Goal: Task Accomplishment & Management: Use online tool/utility

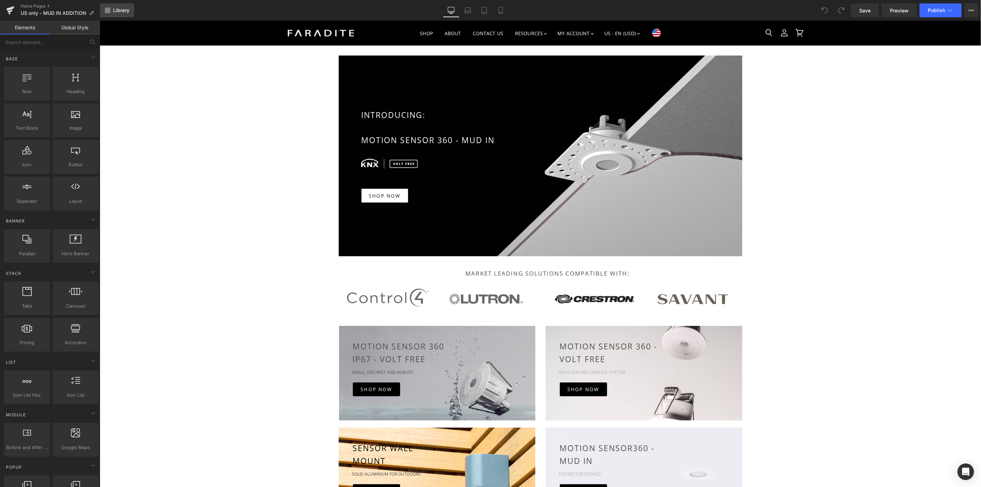
click at [120, 12] on span "Library" at bounding box center [121, 10] width 16 height 6
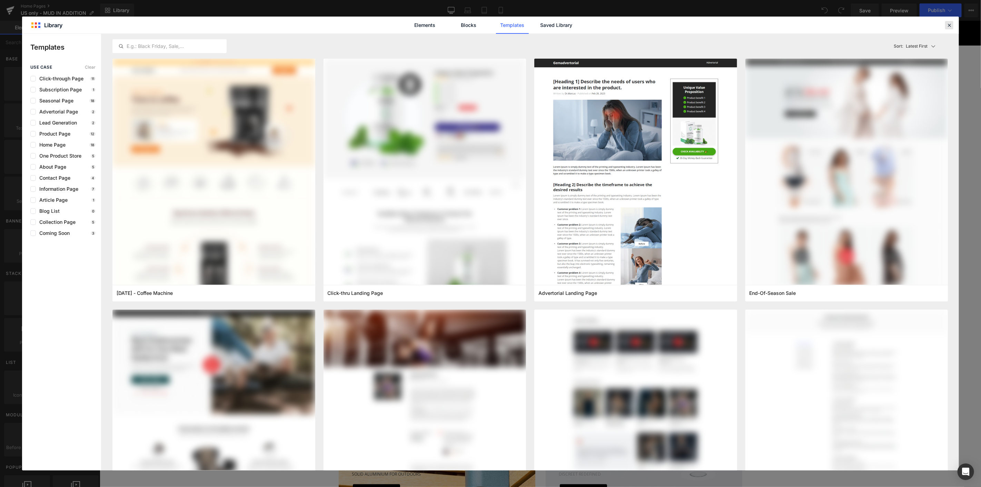
click at [949, 26] on icon at bounding box center [949, 25] width 6 height 6
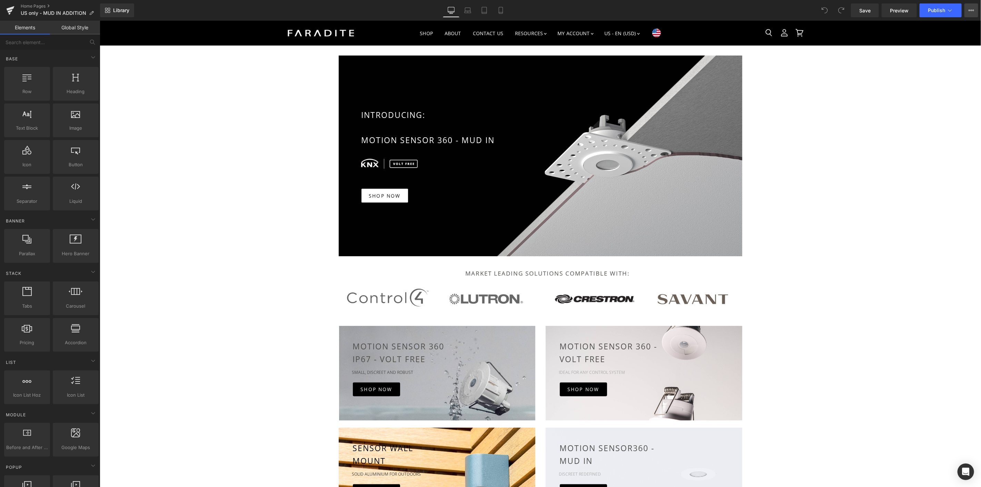
click at [968, 12] on button "View Live Page View with current Template Save Template to Library Schedule Pub…" at bounding box center [971, 10] width 14 height 14
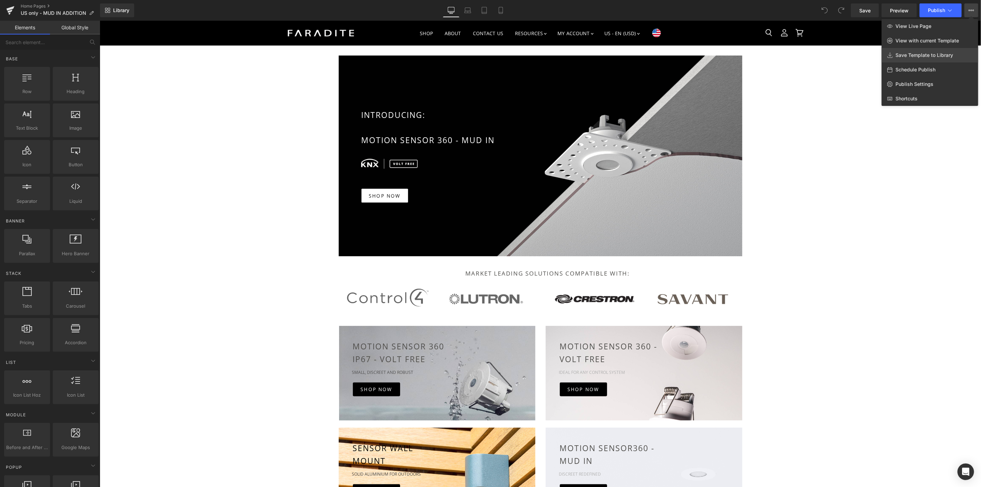
click at [924, 52] on span "Save Template to Library" at bounding box center [924, 55] width 58 height 6
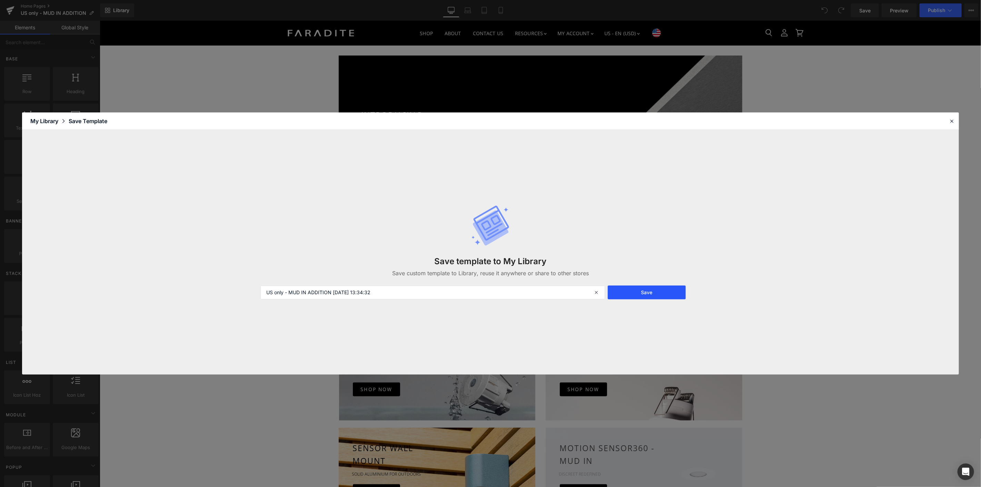
click at [628, 290] on button "Save" at bounding box center [647, 293] width 78 height 14
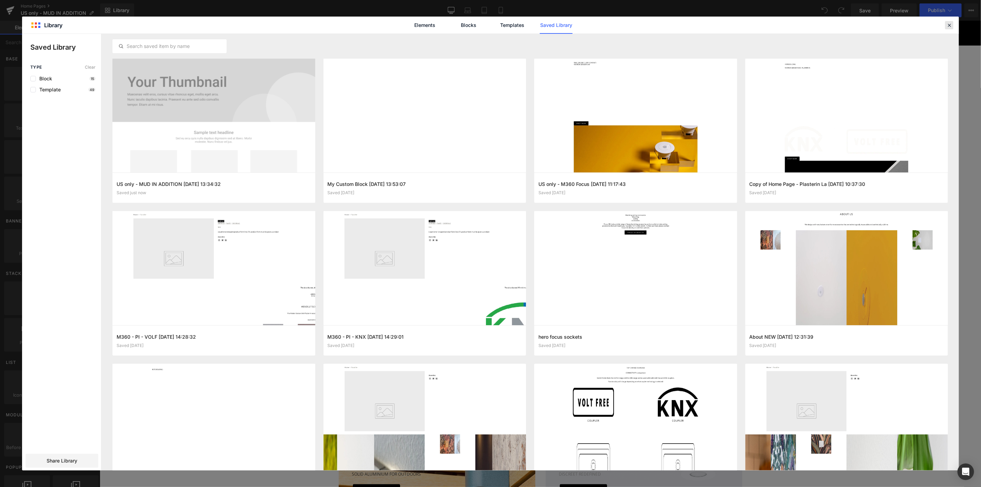
click at [948, 25] on icon at bounding box center [949, 25] width 6 height 6
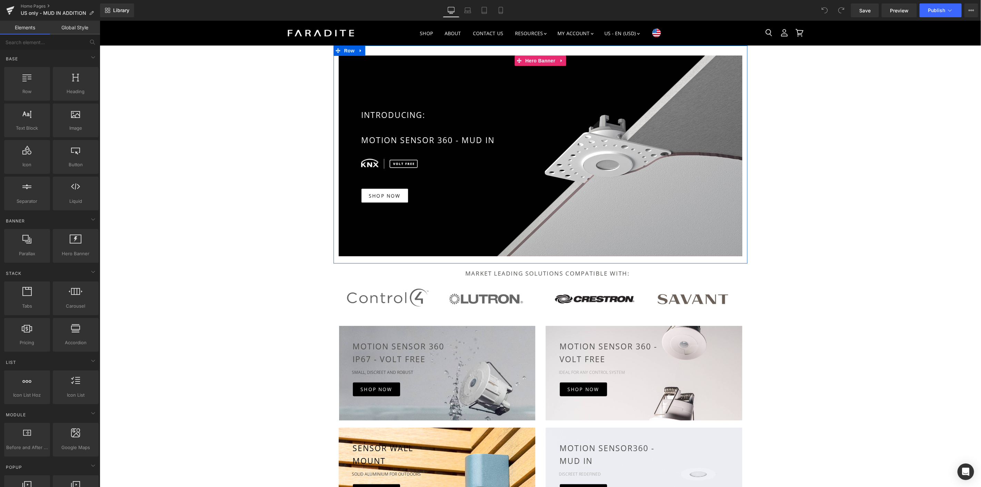
click at [546, 60] on span "Hero Banner" at bounding box center [539, 60] width 33 height 10
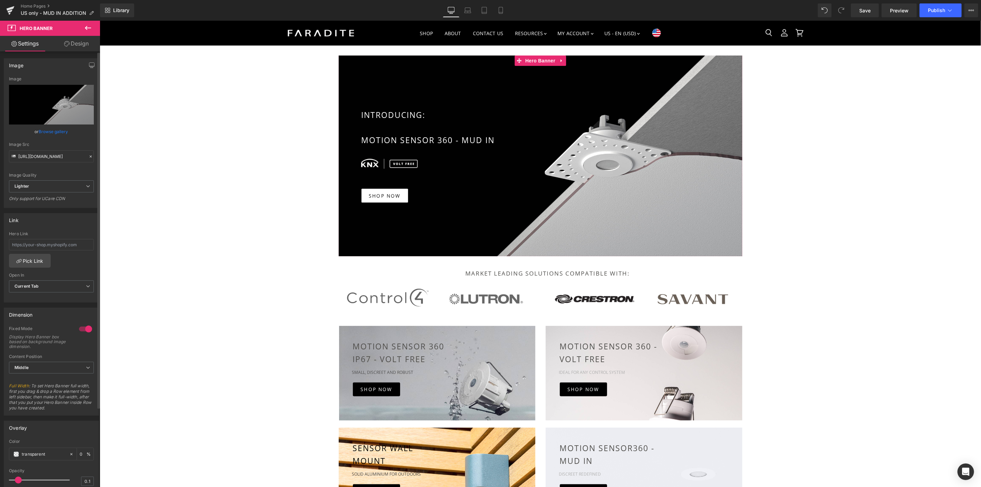
click at [52, 129] on link "Browse gallery" at bounding box center [53, 132] width 29 height 12
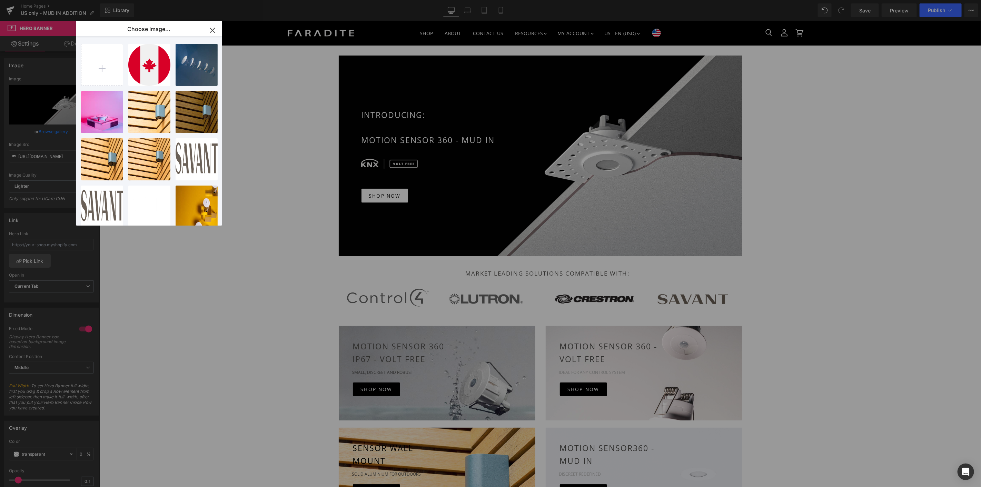
click at [214, 30] on icon "button" at bounding box center [212, 30] width 11 height 11
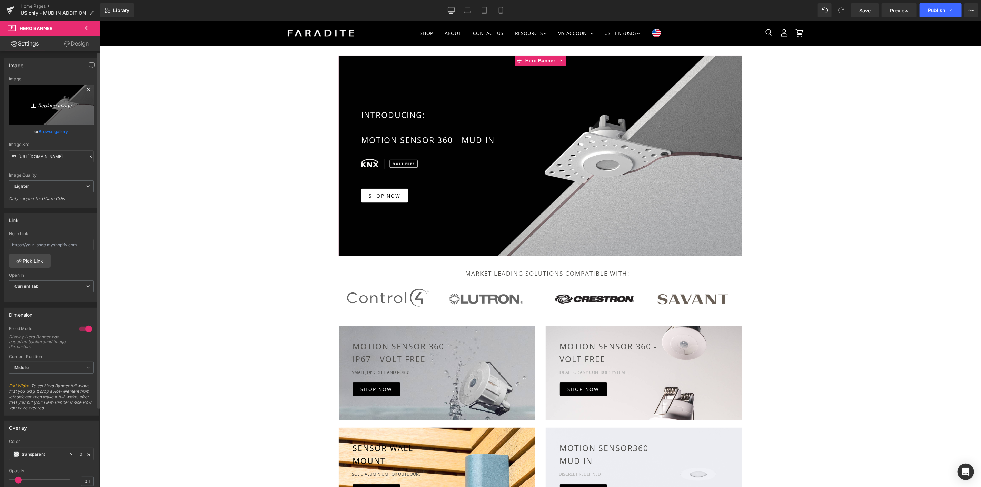
click at [55, 102] on icon "Replace Image" at bounding box center [51, 104] width 55 height 9
type input "C:\fakepath\Website home page header-Edit-7 (1).jpg"
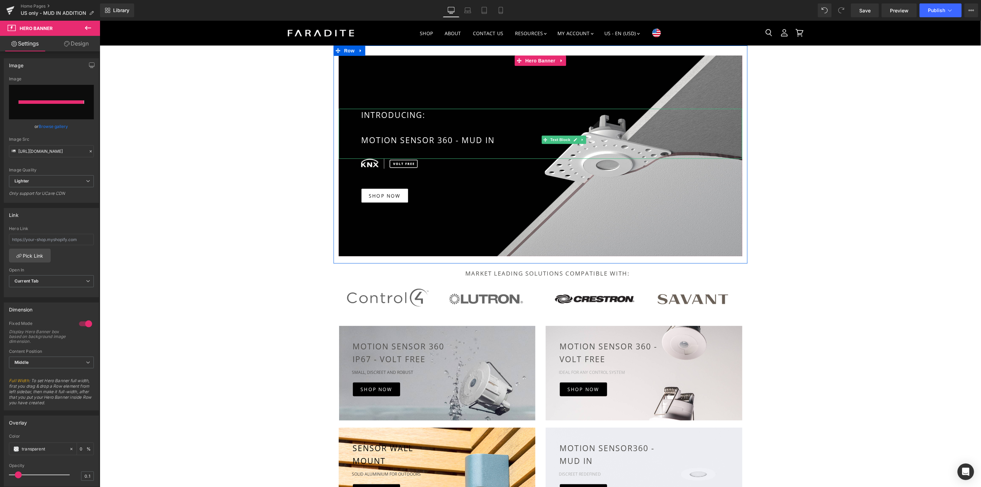
type input "[URL][DOMAIN_NAME]"
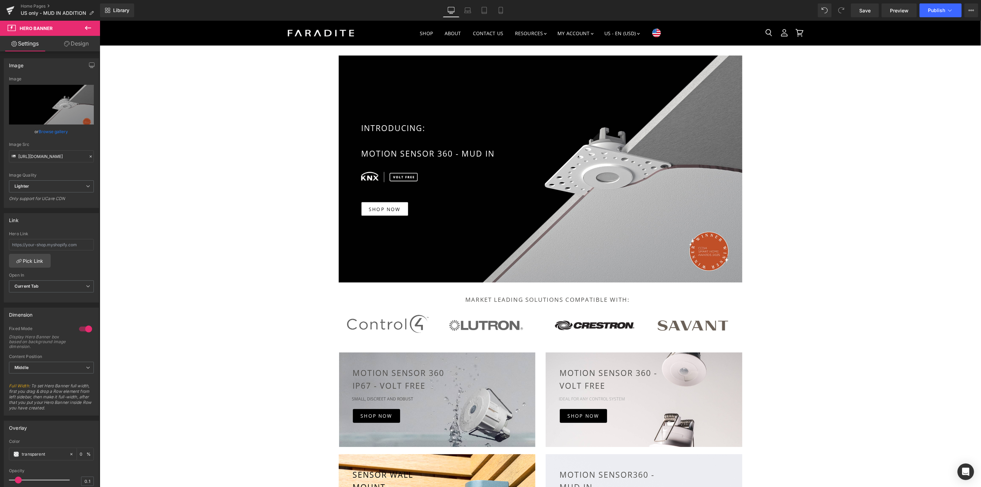
click at [269, 154] on div "INTRODUCING: MOTION SENSOR 360 - MUD IN Text Block Image Image SHOP NOW Button …" at bounding box center [539, 436] width 881 height 783
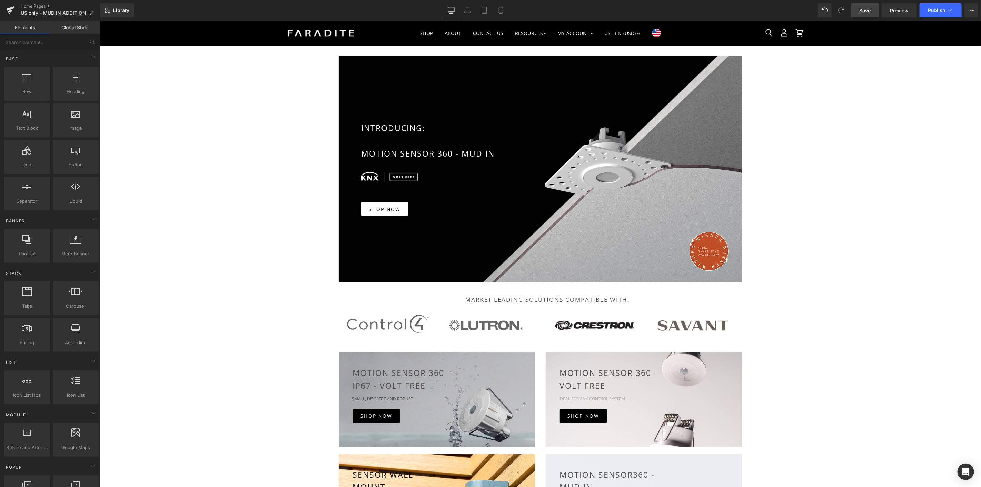
click at [870, 9] on span "Save" at bounding box center [864, 10] width 11 height 7
click at [863, 8] on span "Save" at bounding box center [864, 10] width 11 height 7
click at [942, 9] on span "Publish" at bounding box center [936, 11] width 17 height 6
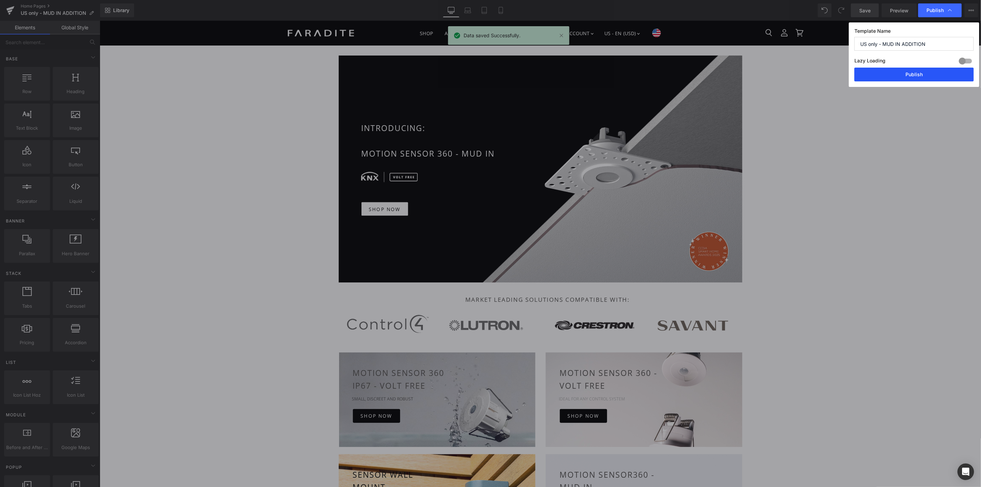
click at [921, 70] on button "Publish" at bounding box center [913, 75] width 119 height 14
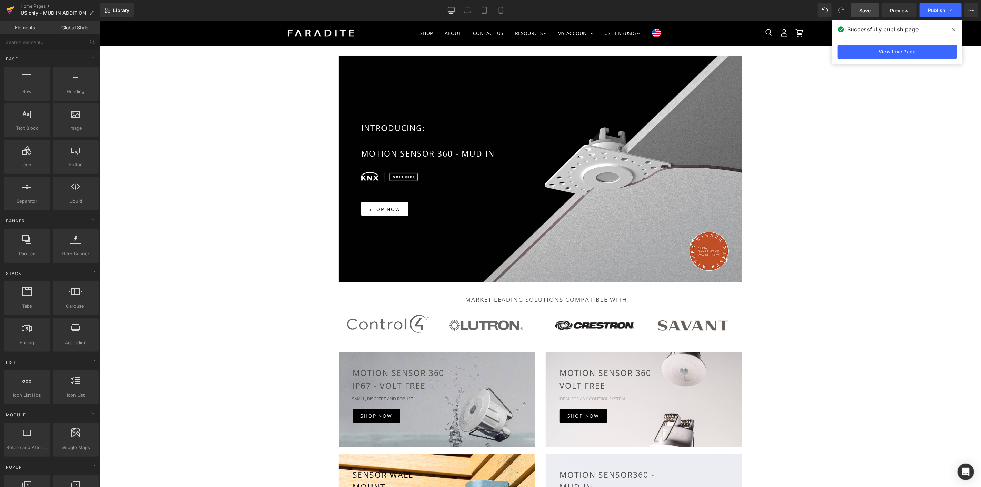
click at [10, 11] on icon at bounding box center [10, 11] width 5 height 3
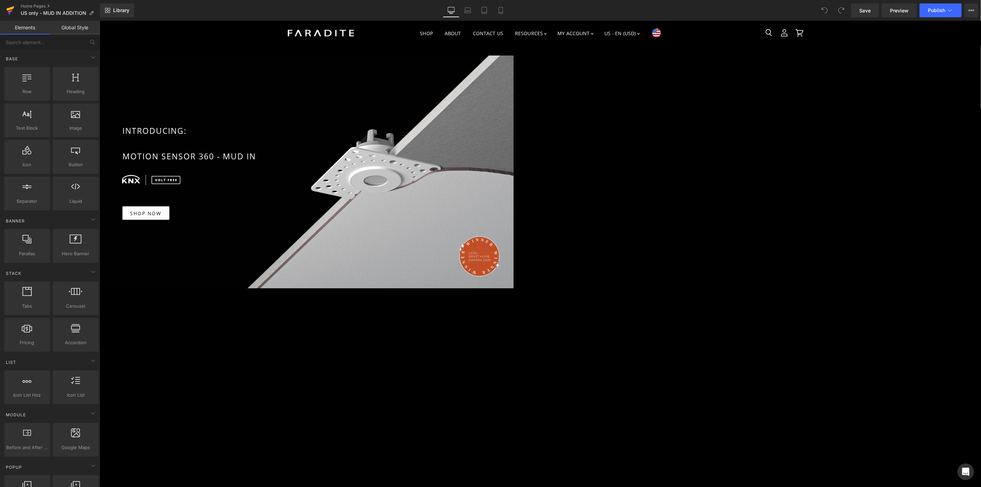
click at [9, 9] on icon at bounding box center [11, 8] width 8 height 4
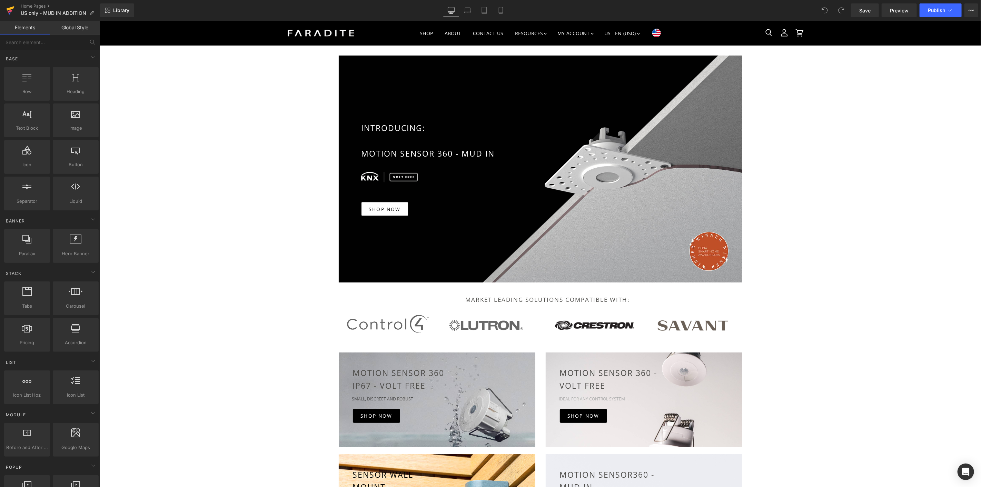
click at [11, 5] on icon at bounding box center [10, 10] width 8 height 17
